Goal: Navigation & Orientation: Understand site structure

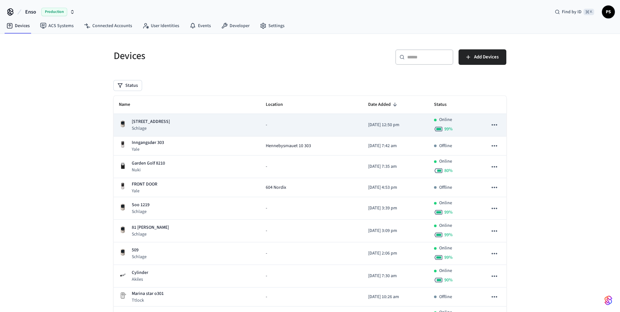
click at [373, 127] on p "[DATE] 12:50 pm" at bounding box center [396, 125] width 56 height 7
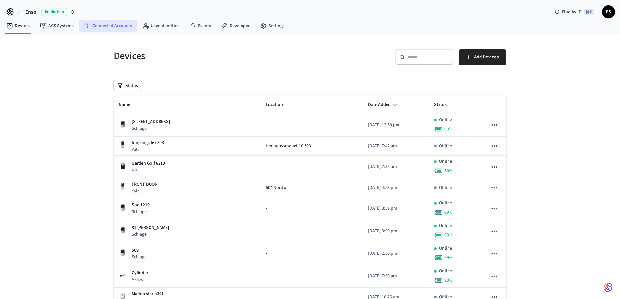
click at [105, 30] on link "Connected Accounts" at bounding box center [108, 26] width 58 height 12
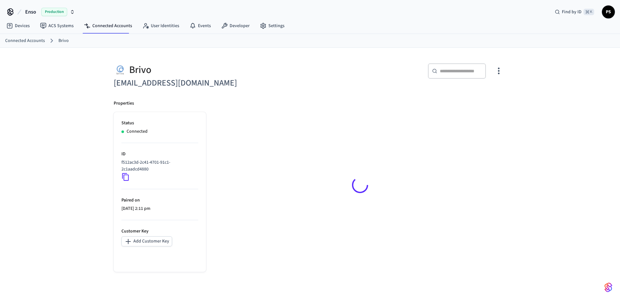
scroll to position [10, 0]
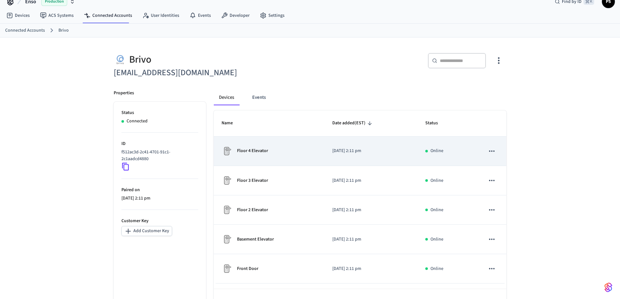
click at [295, 149] on div "Floor 4 Elevator" at bounding box center [268, 151] width 95 height 10
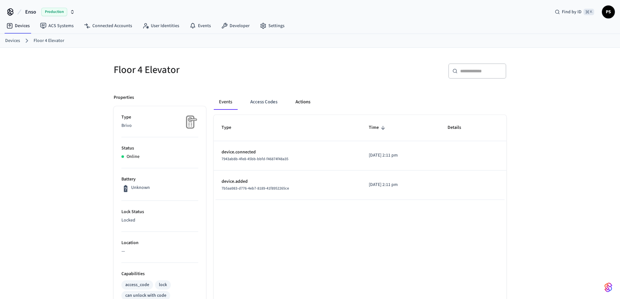
click at [307, 102] on button "Actions" at bounding box center [302, 101] width 25 height 15
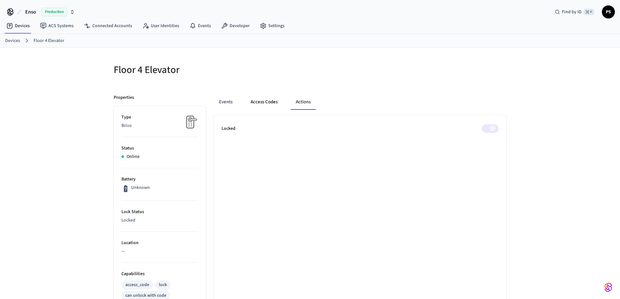
click at [276, 107] on button "Access Codes" at bounding box center [263, 101] width 37 height 15
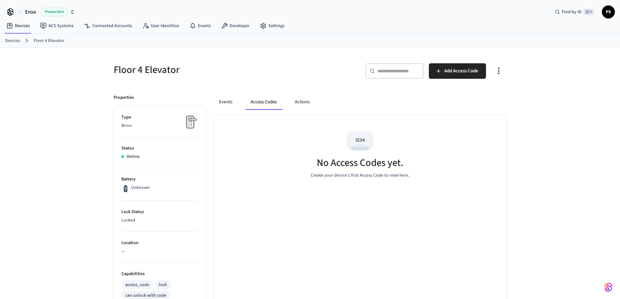
click at [239, 105] on div "Events Access Codes Actions" at bounding box center [360, 101] width 292 height 15
click at [227, 102] on button "Events" at bounding box center [226, 101] width 24 height 15
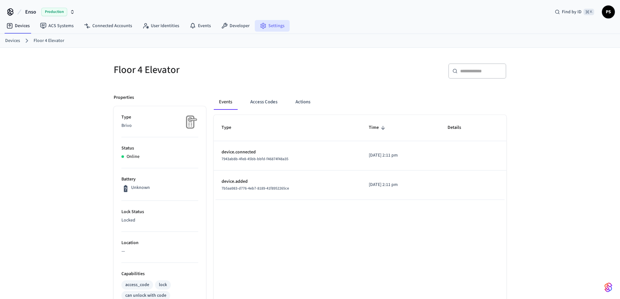
click at [276, 25] on link "Settings" at bounding box center [272, 26] width 35 height 12
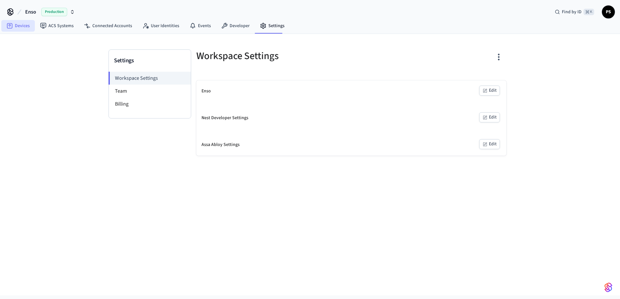
click at [19, 20] on link "Devices" at bounding box center [18, 26] width 34 height 12
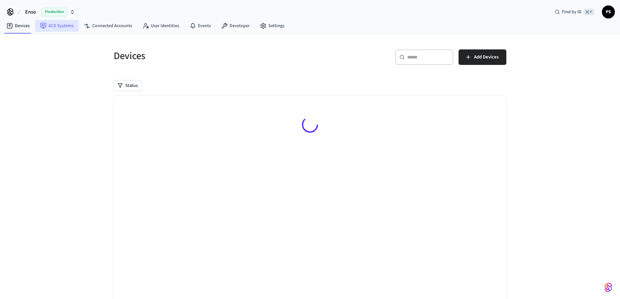
click at [55, 31] on link "ACS Systems" at bounding box center [57, 26] width 44 height 12
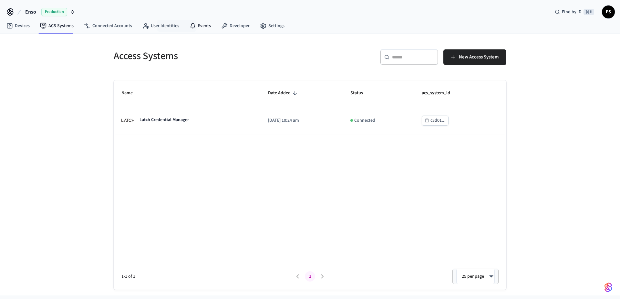
click at [203, 19] on nav "Devices ACS Systems Connected Accounts User Identities Events Developer Settings" at bounding box center [145, 26] width 288 height 15
click at [229, 27] on link "Developer" at bounding box center [235, 26] width 39 height 12
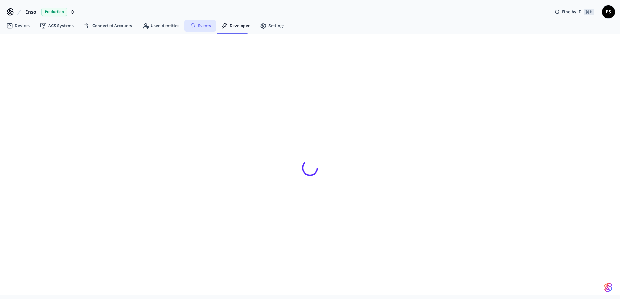
click at [189, 26] on icon at bounding box center [192, 26] width 6 height 6
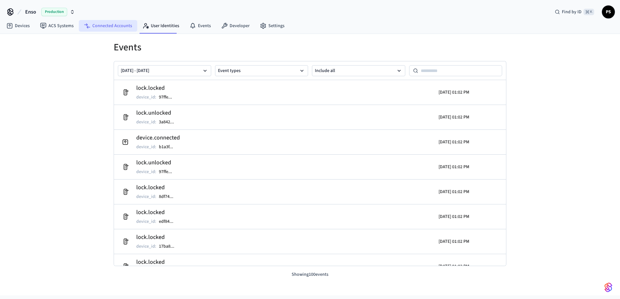
click at [131, 30] on link "Connected Accounts" at bounding box center [108, 26] width 58 height 12
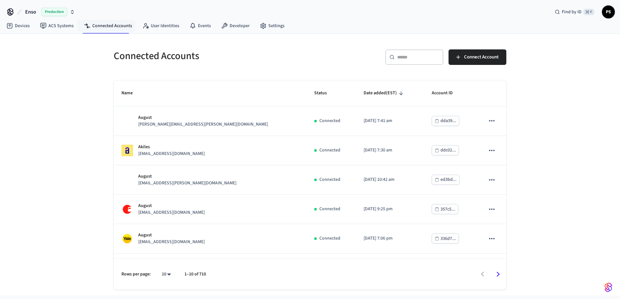
click at [73, 32] on nav "Devices ACS Systems Connected Accounts User Identities Events Developer Settings" at bounding box center [145, 26] width 288 height 15
click at [58, 26] on link "ACS Systems" at bounding box center [57, 26] width 44 height 12
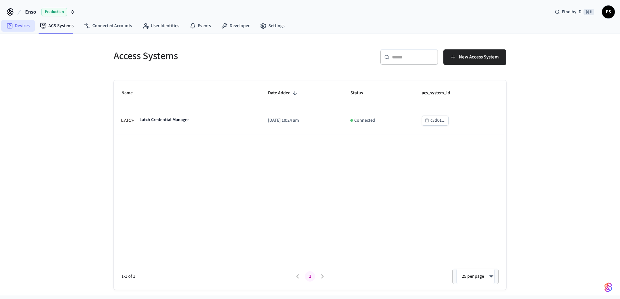
click at [7, 31] on link "Devices" at bounding box center [18, 26] width 34 height 12
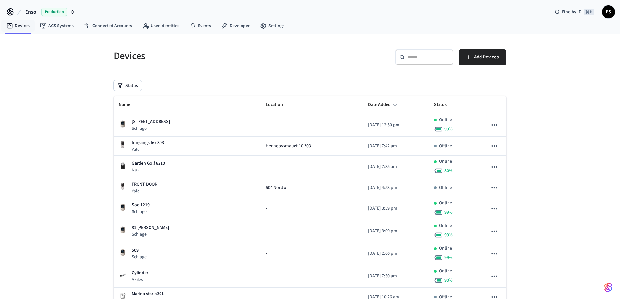
click at [9, 6] on div "Enso Production" at bounding box center [41, 12] width 72 height 14
click at [9, 15] on icon at bounding box center [10, 12] width 10 height 10
